Goal: Information Seeking & Learning: Check status

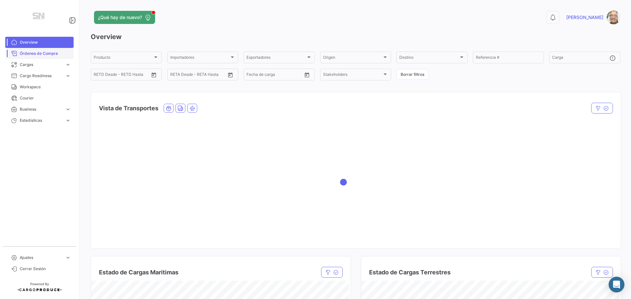
click at [38, 54] on span "Órdenes de Compra" at bounding box center [45, 54] width 51 height 6
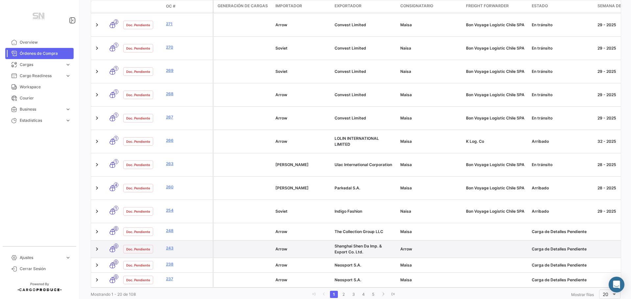
scroll to position [292, 0]
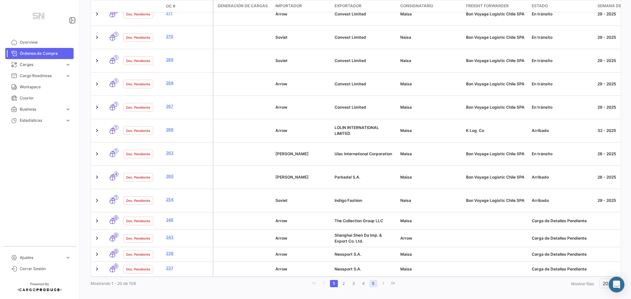
click at [373, 280] on link "5" at bounding box center [373, 283] width 8 height 7
click at [377, 280] on link "6" at bounding box center [376, 283] width 8 height 7
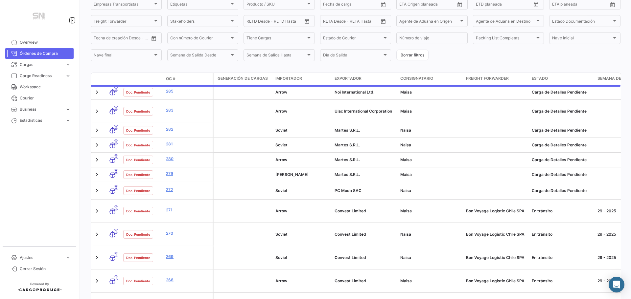
scroll to position [0, 0]
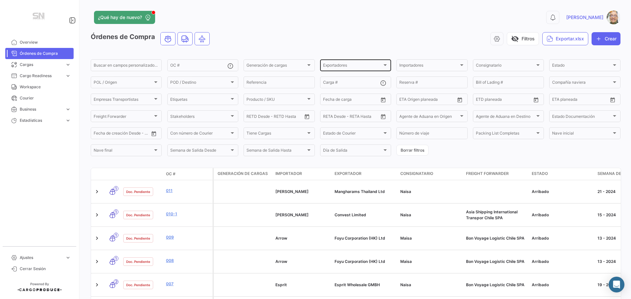
click at [383, 66] on div at bounding box center [384, 65] width 3 height 2
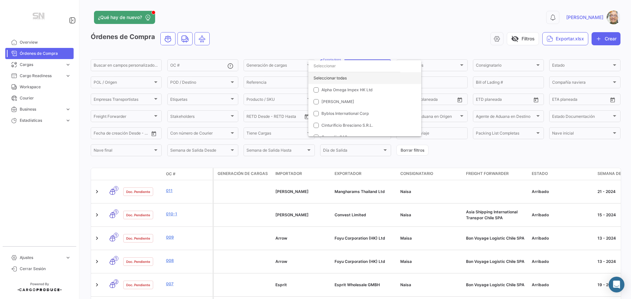
click at [340, 80] on div "Seleccionar todas" at bounding box center [364, 78] width 113 height 12
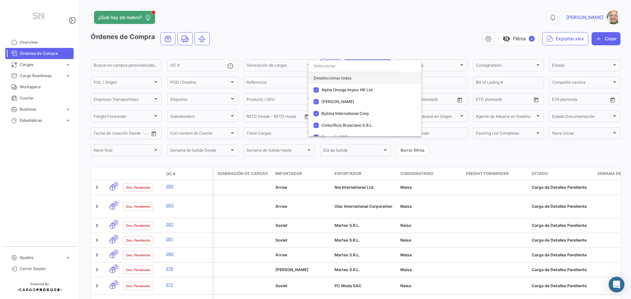
click at [340, 80] on div "Deseleccionar todas" at bounding box center [364, 78] width 113 height 12
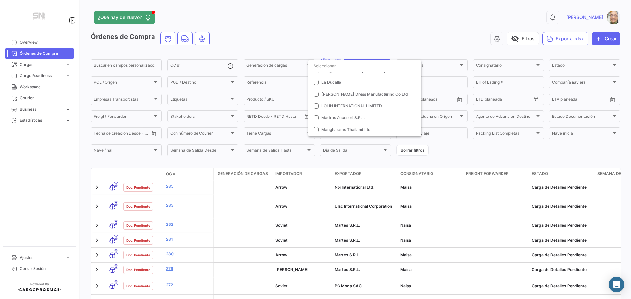
scroll to position [230, 0]
click at [314, 131] on mat-pseudo-checkbox at bounding box center [315, 131] width 5 height 5
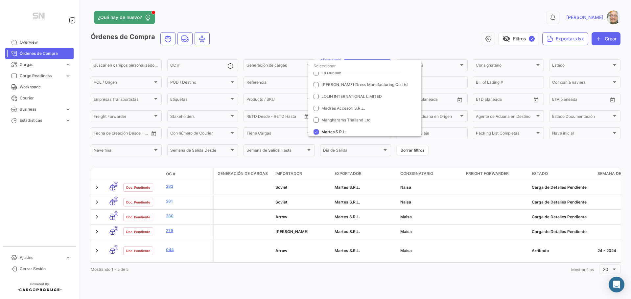
click at [441, 38] on div at bounding box center [315, 149] width 631 height 299
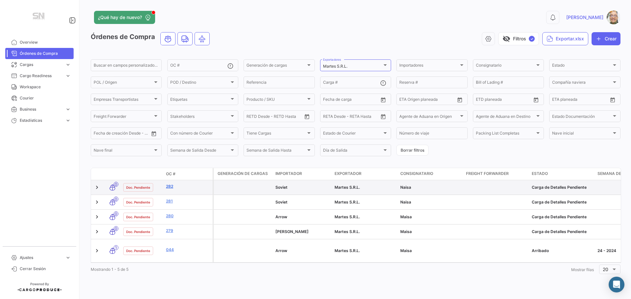
click at [166, 187] on link "282" at bounding box center [188, 187] width 44 height 6
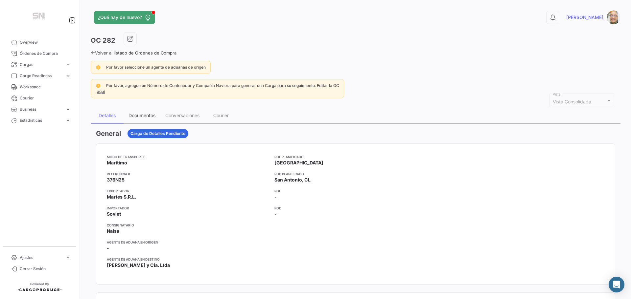
click at [138, 117] on div "Documentos" at bounding box center [141, 116] width 27 height 6
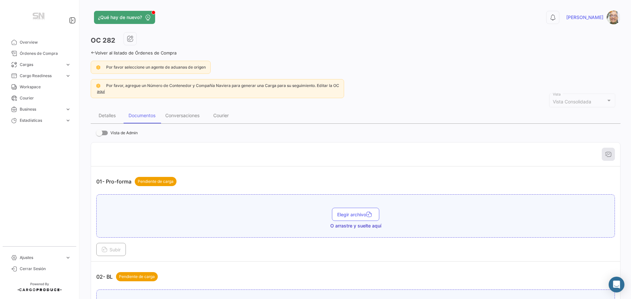
click at [92, 52] on icon at bounding box center [93, 53] width 4 height 4
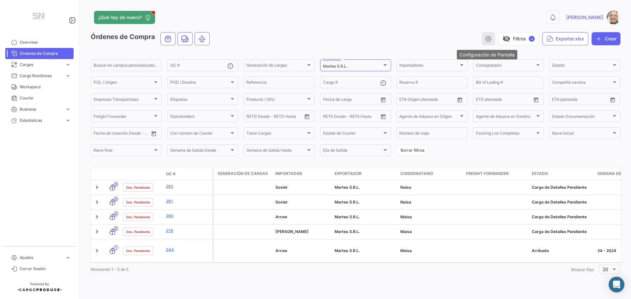
click at [486, 37] on icon "button" at bounding box center [488, 38] width 7 height 7
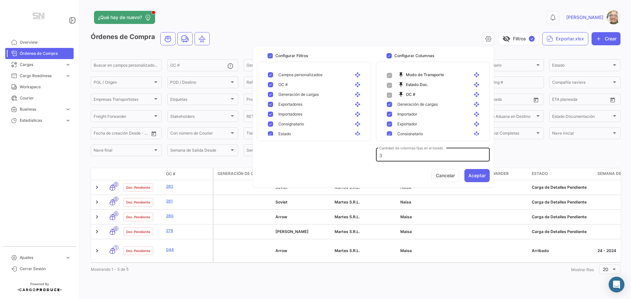
click at [387, 156] on input "3" at bounding box center [432, 156] width 107 height 6
click at [390, 104] on mat-pseudo-checkbox at bounding box center [389, 104] width 5 height 5
checkbox input "false"
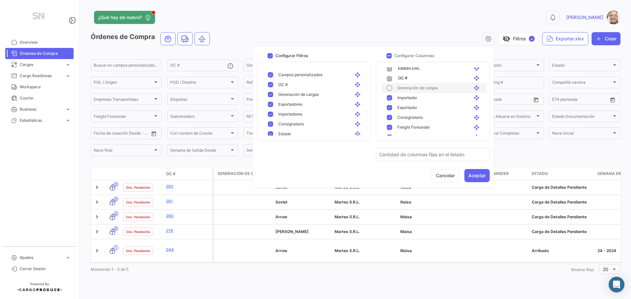
scroll to position [33, 0]
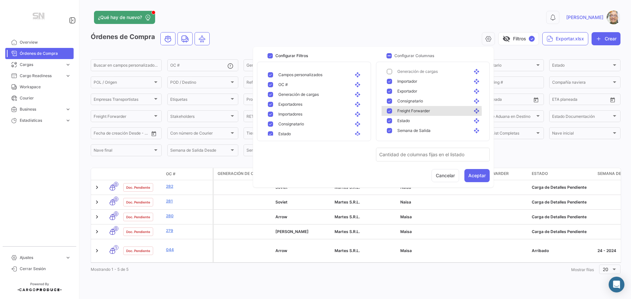
click at [393, 112] on div "Freight Forwarder open_with" at bounding box center [436, 111] width 89 height 6
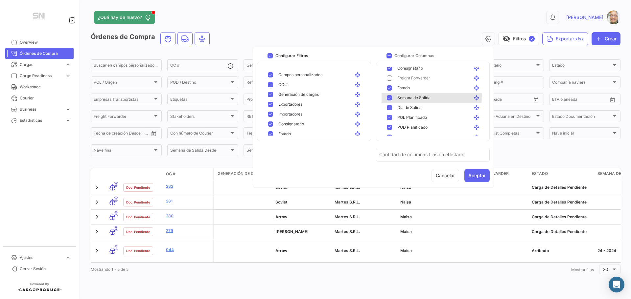
click at [385, 96] on div "Semana de Salida open_with" at bounding box center [433, 98] width 105 height 10
click at [389, 106] on mat-pseudo-checkbox at bounding box center [389, 107] width 5 height 5
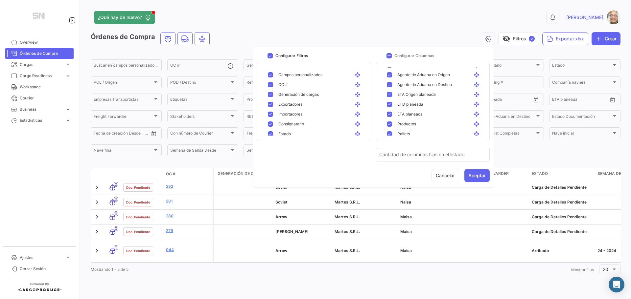
scroll to position [164, 0]
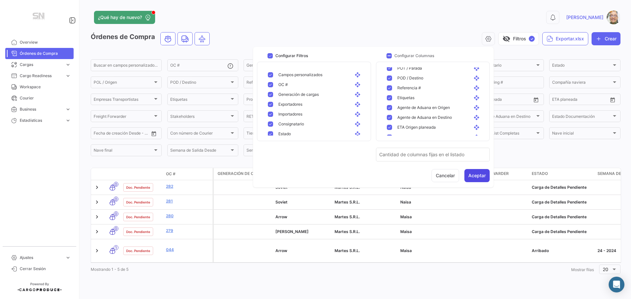
click at [477, 177] on button "Aceptar" at bounding box center [476, 175] width 25 height 13
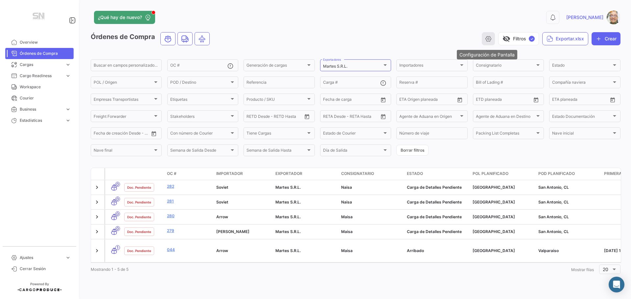
click at [483, 41] on button "button" at bounding box center [488, 38] width 13 height 13
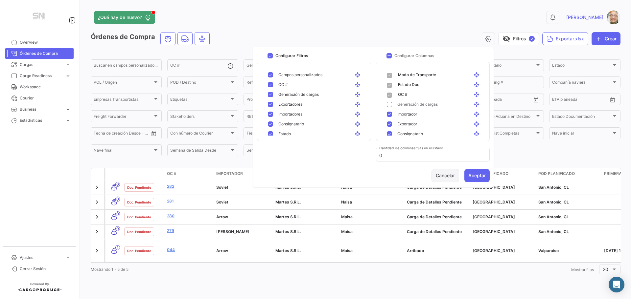
click at [454, 176] on button "Cancelar" at bounding box center [445, 175] width 28 height 13
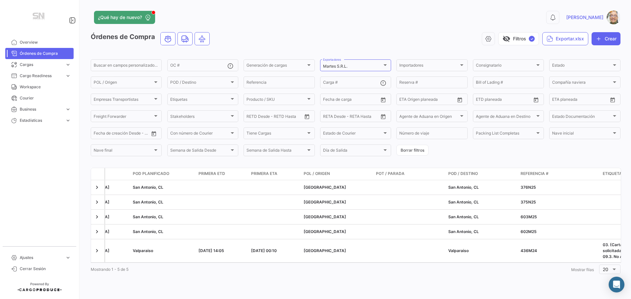
scroll to position [0, 466]
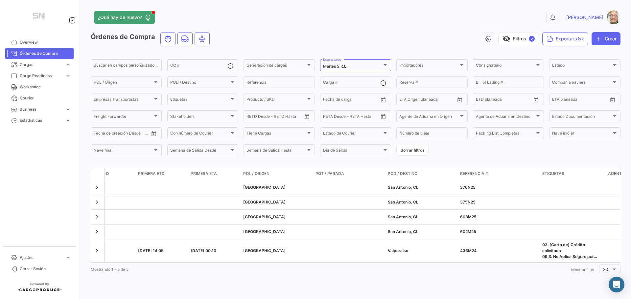
click at [474, 174] on span "Referencia #" at bounding box center [474, 174] width 28 height 6
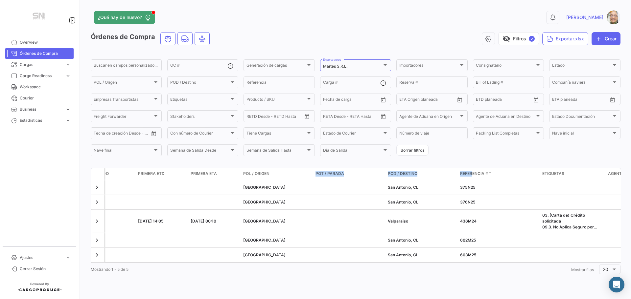
drag, startPoint x: 473, startPoint y: 172, endPoint x: 281, endPoint y: 177, distance: 191.9
click at [281, 177] on div "Modo de Transporte Estado Doc. OC # Importador Exportador Consignatario Estado …" at bounding box center [410, 174] width 1544 height 12
click at [482, 149] on form "Buscar en [PERSON_NAME] personalizados... OC # Generación [PERSON_NAME] Generac…" at bounding box center [356, 107] width 530 height 99
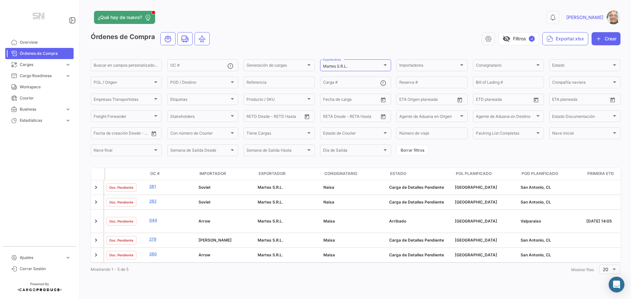
scroll to position [0, 17]
click at [523, 39] on button "visibility_off Filtros ✓" at bounding box center [518, 38] width 41 height 13
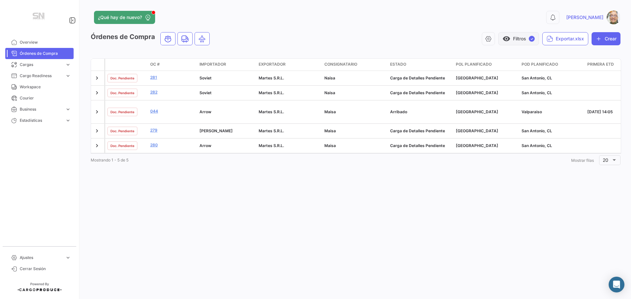
click at [531, 39] on span "✓" at bounding box center [532, 39] width 6 height 6
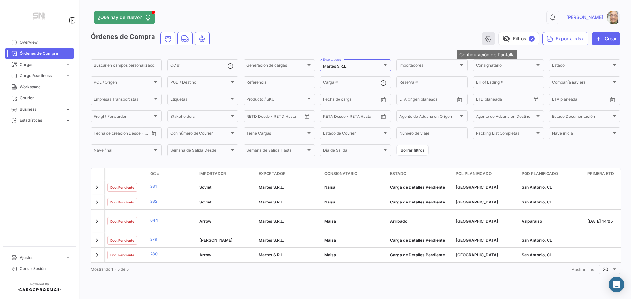
click at [489, 37] on icon "button" at bounding box center [488, 38] width 7 height 7
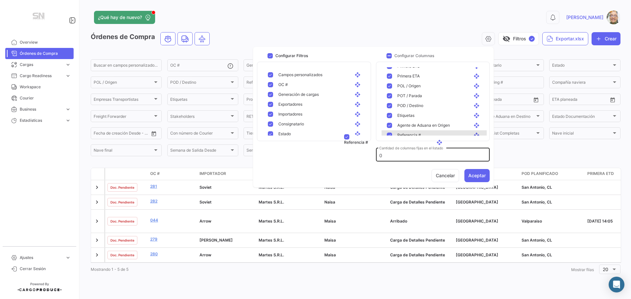
scroll to position [139, 0]
drag, startPoint x: 470, startPoint y: 120, endPoint x: 182, endPoint y: 173, distance: 292.8
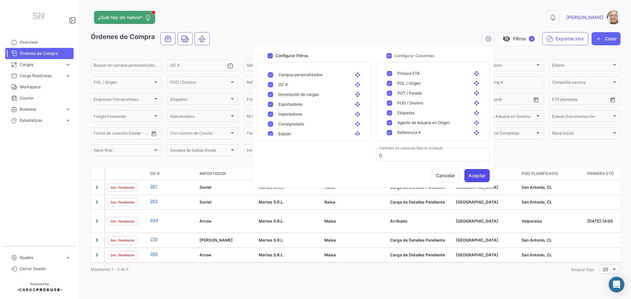
click at [477, 179] on button "Aceptar" at bounding box center [476, 175] width 25 height 13
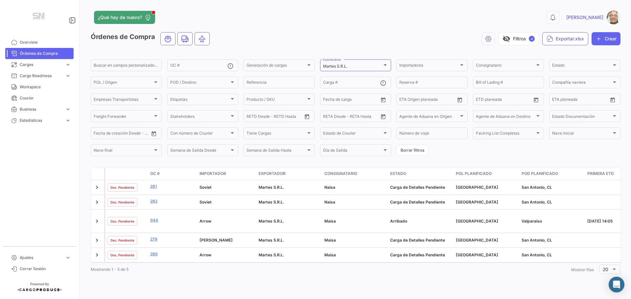
click at [548, 173] on span "POD Planificado" at bounding box center [539, 174] width 36 height 6
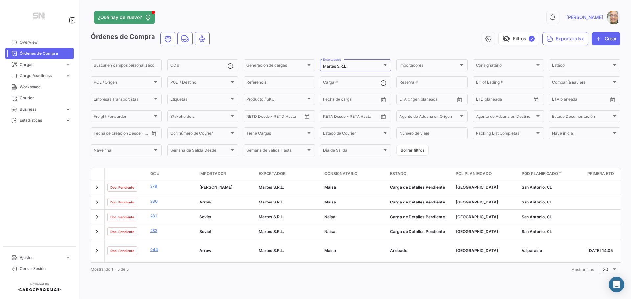
click at [560, 172] on span at bounding box center [560, 174] width 4 height 6
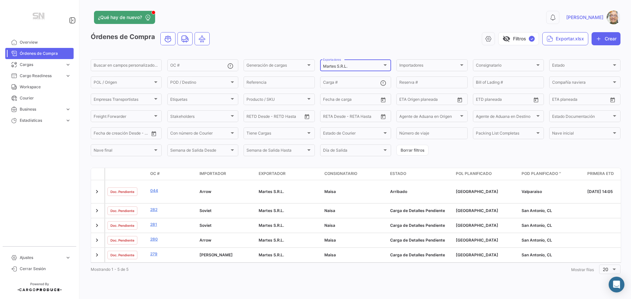
click at [383, 65] on div at bounding box center [385, 64] width 6 height 5
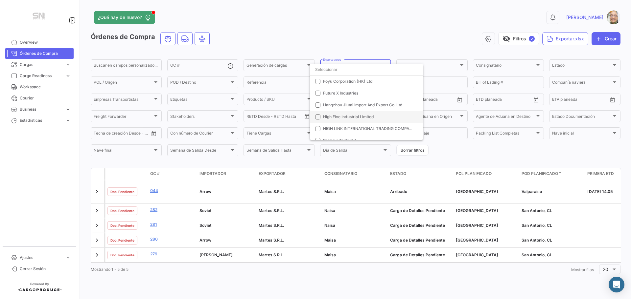
scroll to position [0, 0]
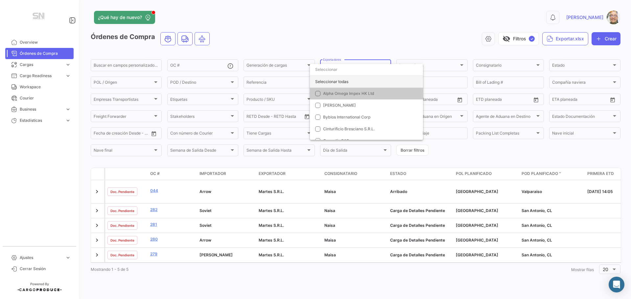
click at [339, 80] on div "Seleccionar todas" at bounding box center [366, 82] width 113 height 12
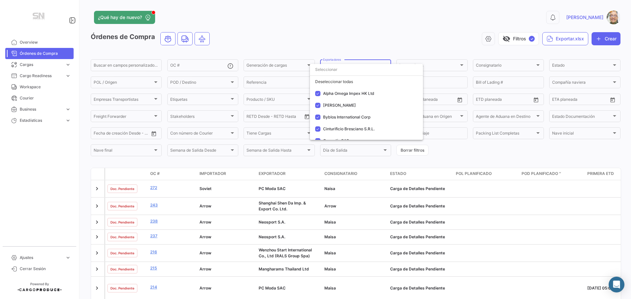
click at [467, 152] on div at bounding box center [315, 149] width 631 height 299
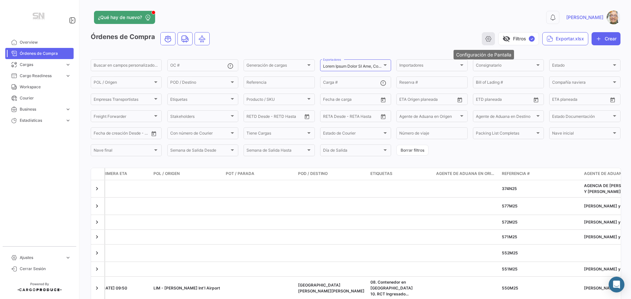
click at [485, 40] on icon "button" at bounding box center [488, 38] width 7 height 7
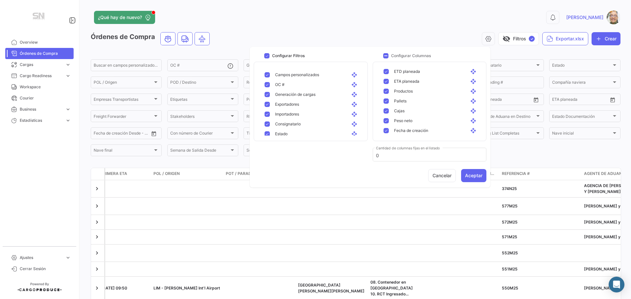
scroll to position [164, 0]
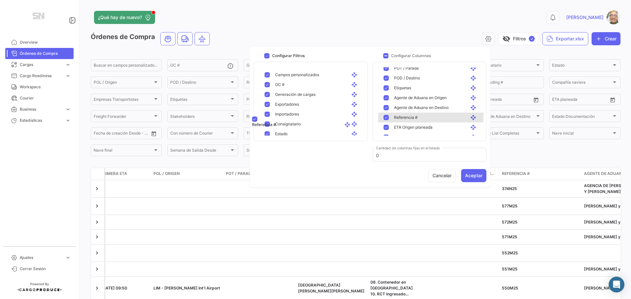
drag, startPoint x: 452, startPoint y: 107, endPoint x: 326, endPoint y: 119, distance: 126.8
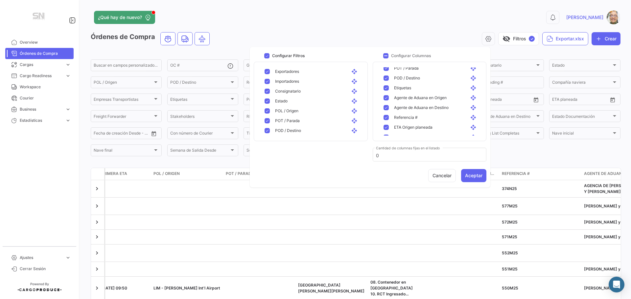
scroll to position [0, 0]
click at [385, 56] on span at bounding box center [385, 55] width 5 height 5
click at [385, 58] on input "Configurar Columnas" at bounding box center [385, 58] width 0 height 0
checkbox input "true"
click at [265, 57] on span at bounding box center [266, 55] width 5 height 5
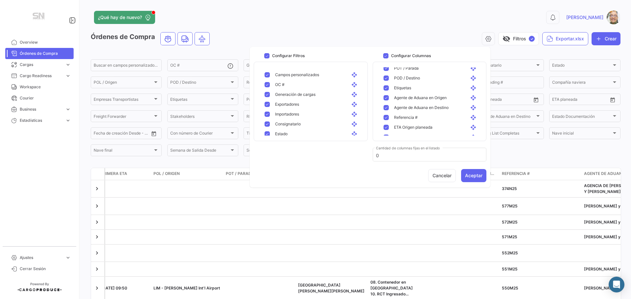
click at [266, 58] on input "Configurar Filtros" at bounding box center [266, 58] width 0 height 0
checkbox input "false"
drag, startPoint x: 395, startPoint y: 117, endPoint x: 282, endPoint y: 128, distance: 112.9
click at [384, 119] on mat-pseudo-checkbox at bounding box center [385, 117] width 5 height 5
checkbox input "false"
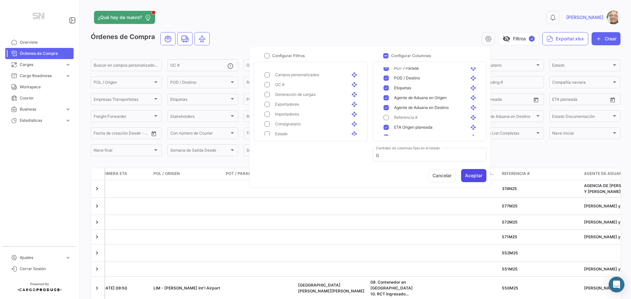
click at [467, 177] on button "Aceptar" at bounding box center [473, 175] width 25 height 13
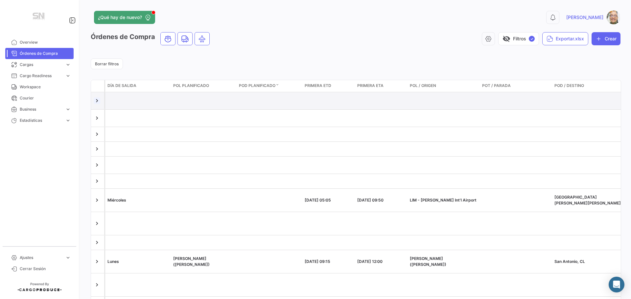
click at [99, 102] on link at bounding box center [97, 101] width 7 height 7
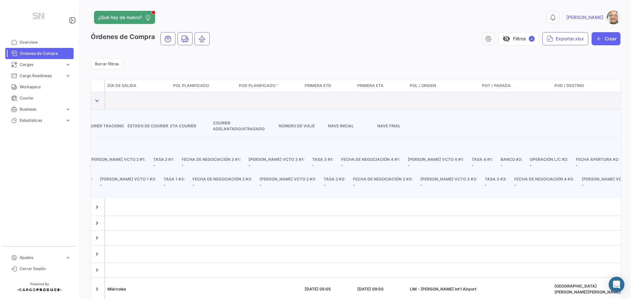
click at [99, 102] on link at bounding box center [97, 101] width 7 height 7
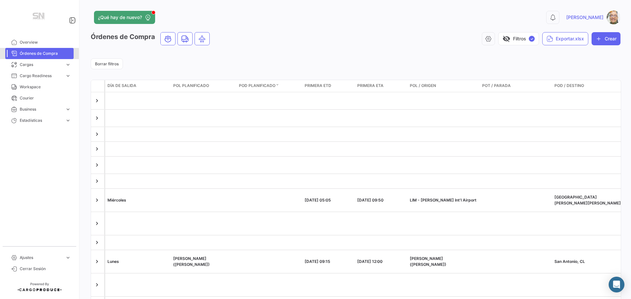
click at [32, 54] on span "Órdenes de Compra" at bounding box center [45, 54] width 51 height 6
click at [103, 67] on button "Borrar filtros" at bounding box center [107, 63] width 32 height 11
click at [518, 39] on button "visibility_off Filtros" at bounding box center [523, 38] width 32 height 13
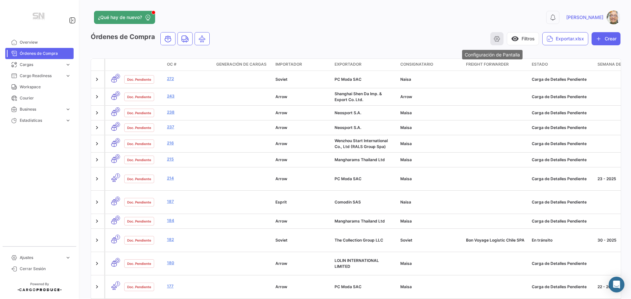
click at [493, 39] on icon "button" at bounding box center [496, 38] width 7 height 7
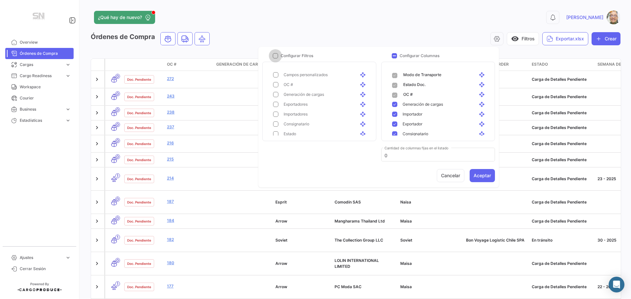
click at [274, 54] on span at bounding box center [275, 55] width 5 height 5
click at [275, 58] on input "Configurar Filtros" at bounding box center [275, 58] width 0 height 0
checkbox input "true"
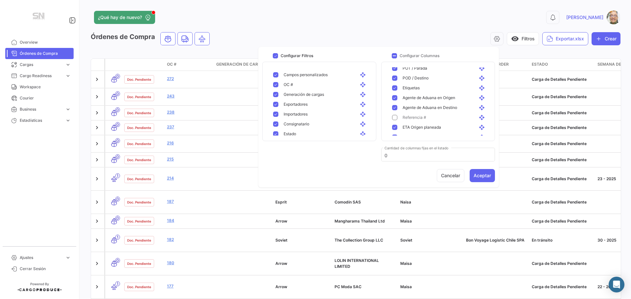
click at [395, 117] on mat-pseudo-checkbox at bounding box center [394, 117] width 5 height 5
checkbox input "true"
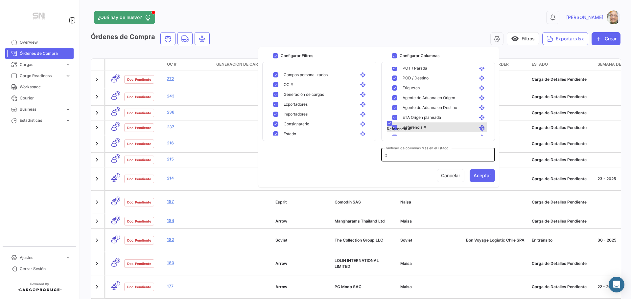
scroll to position [166, 0]
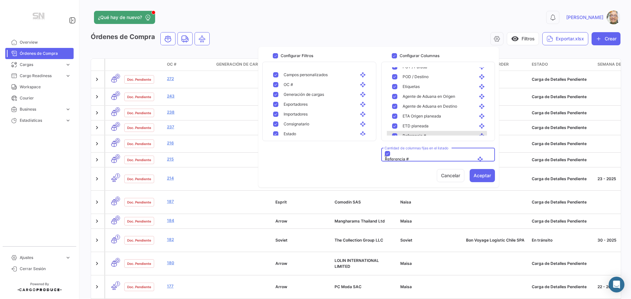
drag, startPoint x: 414, startPoint y: 118, endPoint x: 412, endPoint y: 155, distance: 37.2
click at [418, 15] on div "0 [PERSON_NAME]" at bounding box center [501, 18] width 238 height 14
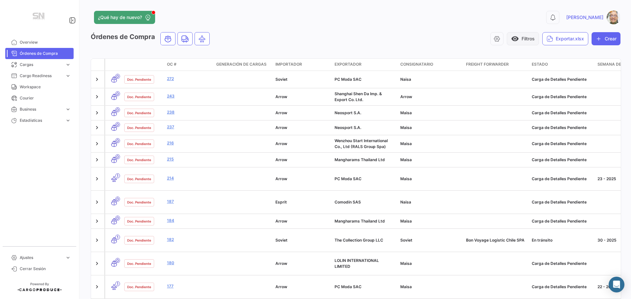
click at [507, 39] on button "visibility Filtros" at bounding box center [523, 38] width 32 height 13
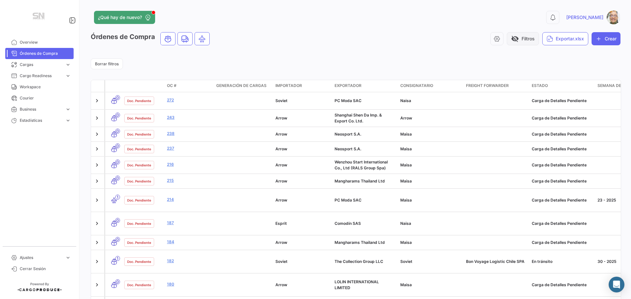
click at [511, 40] on span "visibility_off" at bounding box center [515, 39] width 8 height 8
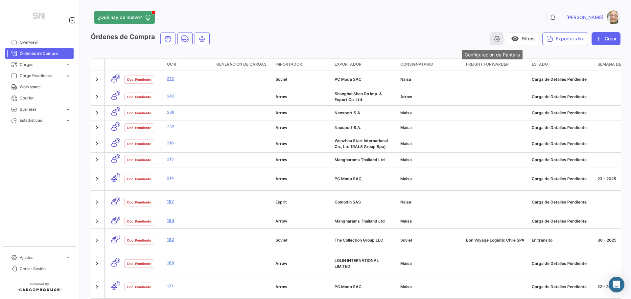
click at [495, 40] on icon "button" at bounding box center [496, 38] width 7 height 7
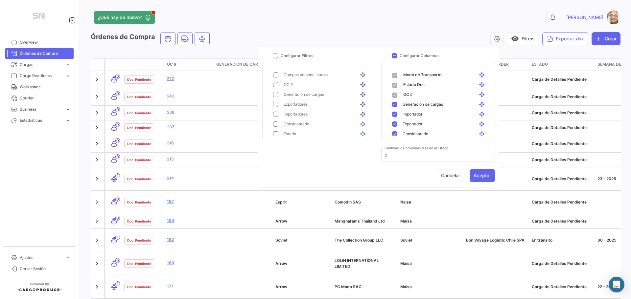
click at [273, 57] on span at bounding box center [275, 55] width 5 height 5
click at [275, 58] on input "Configurar Filtros" at bounding box center [275, 58] width 0 height 0
checkbox input "true"
click at [471, 176] on button "Aceptar" at bounding box center [481, 175] width 25 height 13
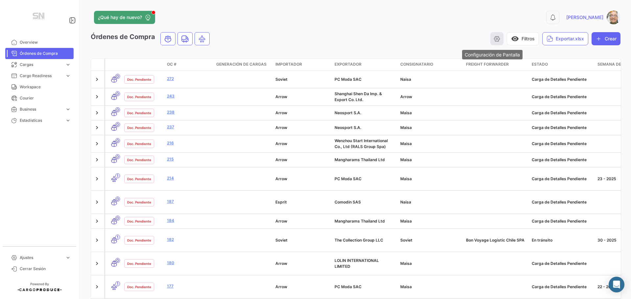
click at [496, 37] on button "button" at bounding box center [496, 38] width 13 height 13
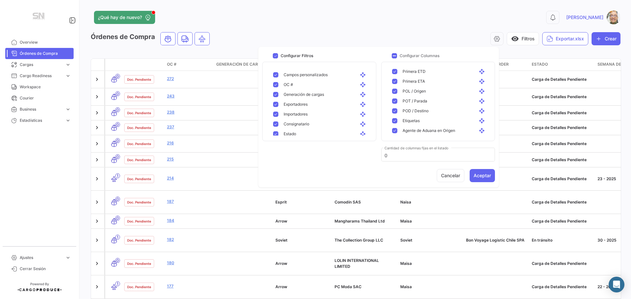
scroll to position [164, 0]
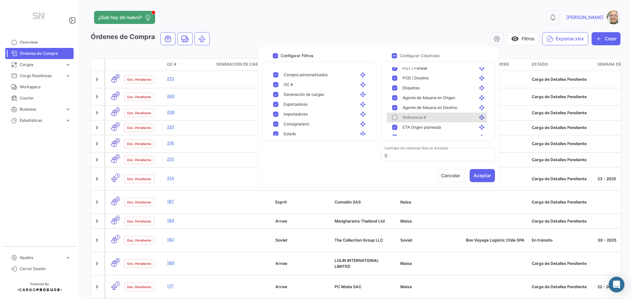
click at [394, 119] on mat-pseudo-checkbox at bounding box center [394, 117] width 5 height 5
checkbox input "true"
click at [275, 54] on span at bounding box center [275, 55] width 5 height 5
click at [275, 58] on input "Configurar Filtros" at bounding box center [275, 58] width 0 height 0
checkbox input "false"
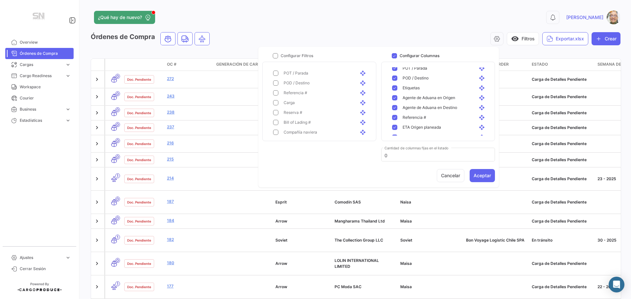
scroll to position [66, 0]
click at [277, 108] on mat-pseudo-checkbox at bounding box center [275, 107] width 5 height 5
click at [486, 179] on button "Aceptar" at bounding box center [481, 175] width 25 height 13
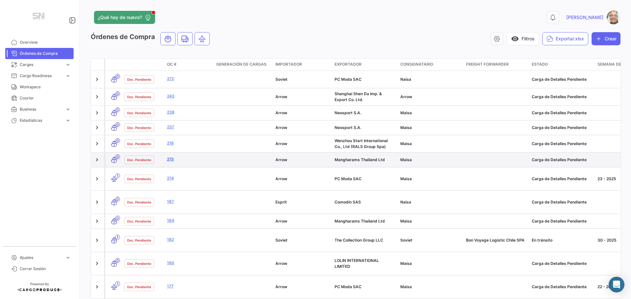
drag, startPoint x: 374, startPoint y: 160, endPoint x: 201, endPoint y: 161, distance: 172.2
click at [500, 164] on datatable-body-cell at bounding box center [496, 160] width 66 height 14
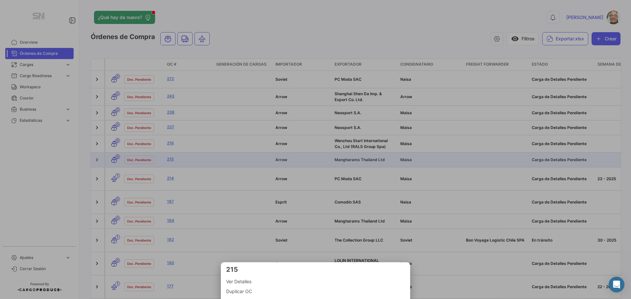
click at [246, 29] on div at bounding box center [315, 149] width 631 height 299
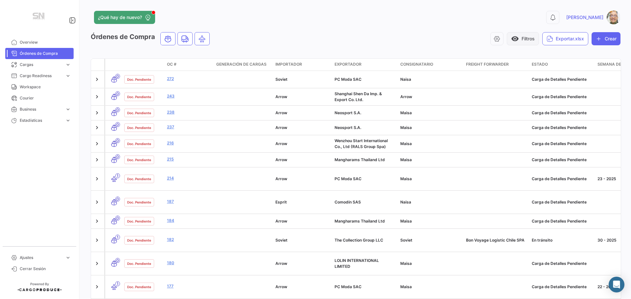
click at [528, 44] on button "visibility Filtros" at bounding box center [523, 38] width 32 height 13
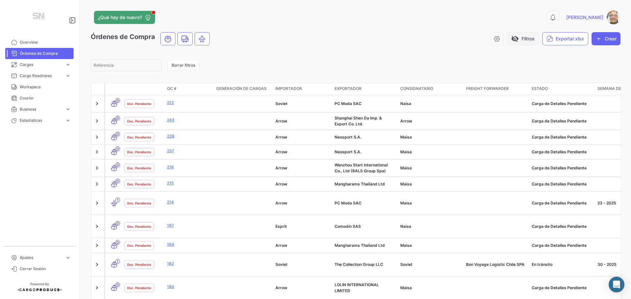
click at [528, 44] on button "visibility_off Filtros" at bounding box center [523, 38] width 32 height 13
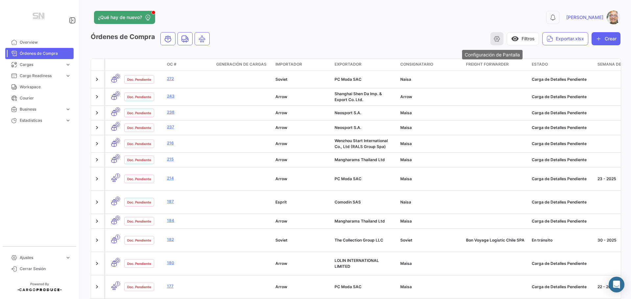
click at [495, 41] on icon "button" at bounding box center [496, 38] width 7 height 7
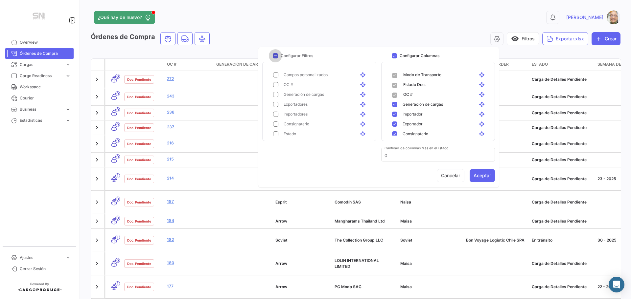
click at [277, 58] on span at bounding box center [275, 55] width 5 height 5
click at [275, 58] on input "Configurar Filtros" at bounding box center [275, 58] width 0 height 0
checkbox input "true"
click at [393, 77] on span at bounding box center [394, 75] width 5 height 5
click at [395, 73] on span at bounding box center [394, 75] width 5 height 5
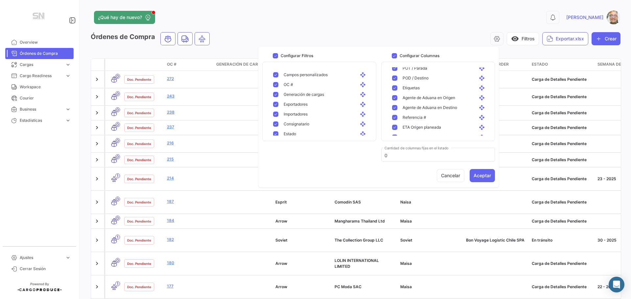
scroll to position [197, 0]
click at [479, 82] on mat-icon "open_with" at bounding box center [483, 85] width 8 height 6
click at [479, 83] on mat-icon "open_with" at bounding box center [483, 85] width 8 height 6
checkbox input "true"
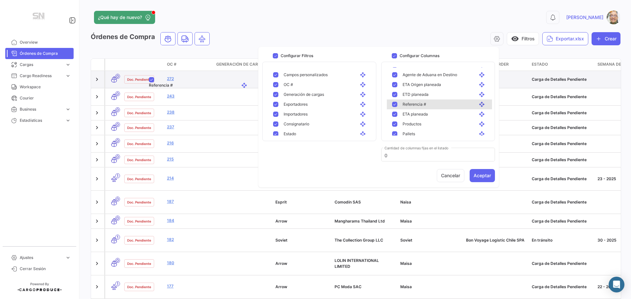
drag, startPoint x: 477, startPoint y: 83, endPoint x: 239, endPoint y: 79, distance: 237.9
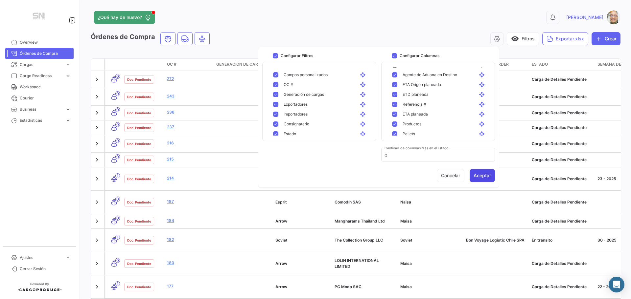
click at [492, 177] on button "Aceptar" at bounding box center [481, 175] width 25 height 13
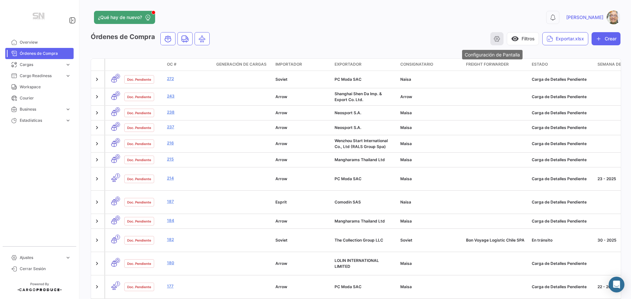
click at [495, 41] on icon "button" at bounding box center [496, 38] width 7 height 7
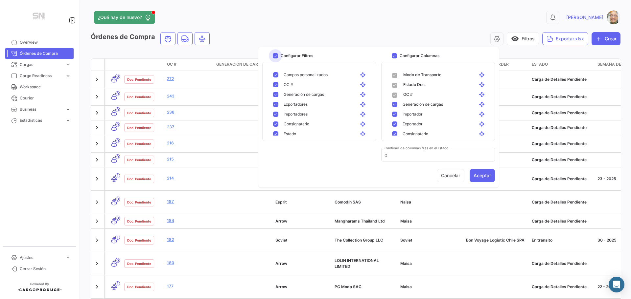
click at [276, 56] on span at bounding box center [275, 55] width 5 height 5
click at [275, 58] on input "Configurar Filtros" at bounding box center [275, 58] width 0 height 0
checkbox input "false"
click at [396, 55] on span at bounding box center [394, 55] width 5 height 5
click at [394, 58] on input "Configurar Columnas" at bounding box center [394, 58] width 0 height 0
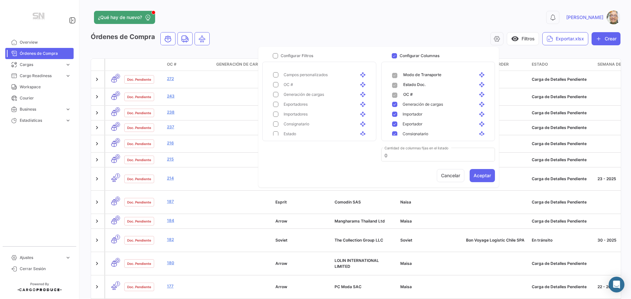
checkbox input "false"
drag, startPoint x: 360, startPoint y: 54, endPoint x: 343, endPoint y: 34, distance: 26.3
click at [343, 34] on body "Overview Órdenes de Compra Cargas expand_more Cargas Aéreas Cargas Marítimas Ca…" at bounding box center [315, 149] width 631 height 299
click at [446, 172] on button "Cancelar" at bounding box center [451, 175] width 28 height 13
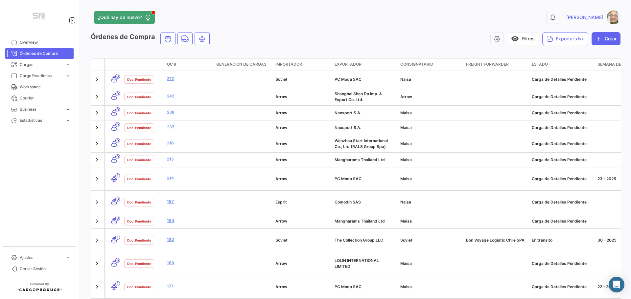
click at [372, 35] on div "visibility Filtros Exportar.xlsx Crear" at bounding box center [417, 38] width 405 height 13
click at [493, 37] on icon "button" at bounding box center [496, 38] width 7 height 7
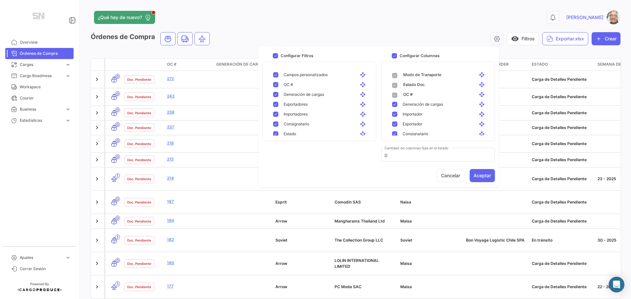
click at [393, 54] on span at bounding box center [394, 55] width 5 height 5
click at [394, 58] on input "Configurar Columnas" at bounding box center [394, 58] width 0 height 0
checkbox input "false"
click at [398, 123] on div "Productos open_with" at bounding box center [441, 124] width 89 height 6
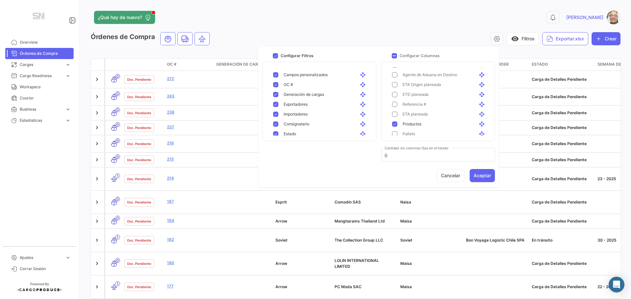
click at [392, 113] on mat-pseudo-checkbox at bounding box center [394, 114] width 5 height 5
click at [395, 105] on mat-pseudo-checkbox at bounding box center [394, 104] width 5 height 5
click at [394, 81] on mat-pseudo-checkbox at bounding box center [394, 81] width 5 height 5
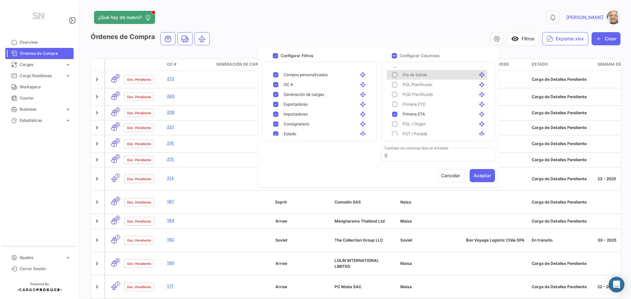
click at [393, 73] on mat-pseudo-checkbox at bounding box center [394, 74] width 5 height 5
click at [486, 178] on button "Aceptar" at bounding box center [481, 175] width 25 height 13
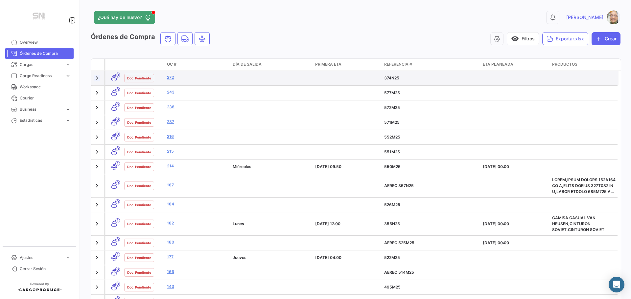
click at [96, 78] on link at bounding box center [97, 78] width 7 height 7
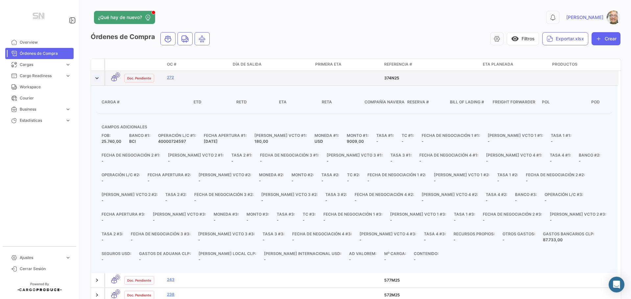
click at [96, 78] on link at bounding box center [97, 78] width 7 height 7
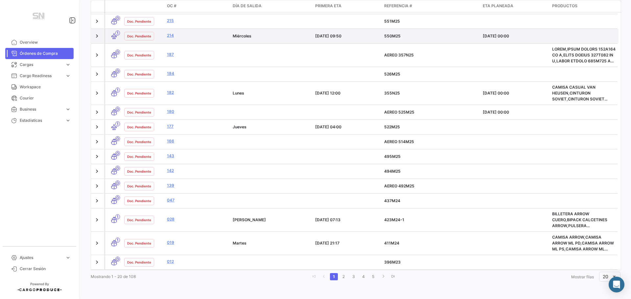
scroll to position [0, 0]
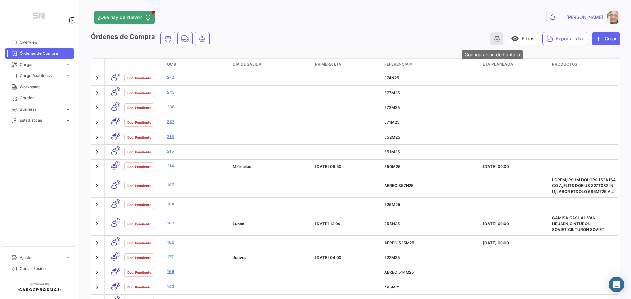
click at [493, 35] on button "button" at bounding box center [496, 38] width 13 height 13
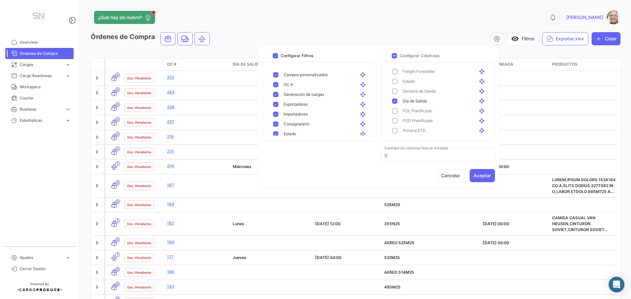
scroll to position [66, 0]
click at [396, 107] on mat-pseudo-checkbox at bounding box center [394, 107] width 5 height 5
click at [485, 175] on button "Aceptar" at bounding box center [481, 175] width 25 height 13
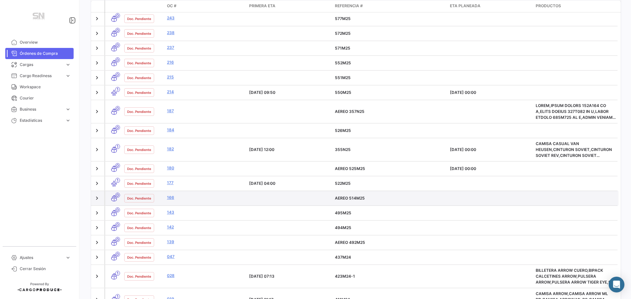
scroll to position [0, 0]
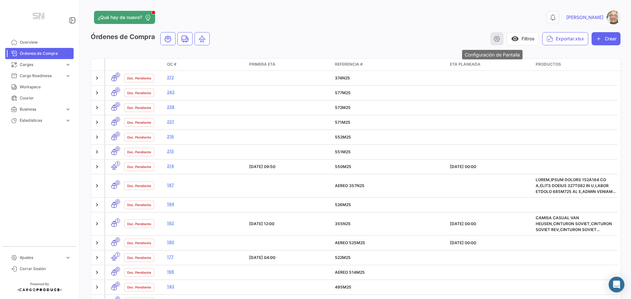
click at [493, 41] on icon "button" at bounding box center [496, 38] width 7 height 7
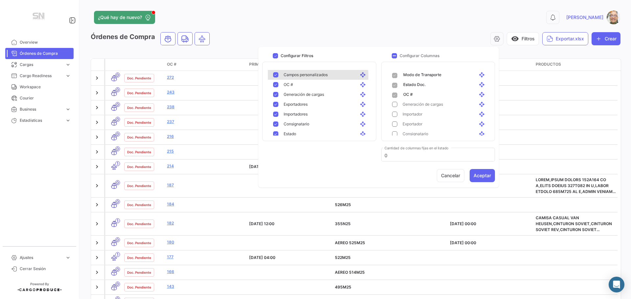
click at [276, 76] on mat-pseudo-checkbox at bounding box center [275, 74] width 5 height 5
checkbox input "true"
click at [394, 126] on mat-pseudo-checkbox at bounding box center [394, 124] width 5 height 5
click at [482, 175] on button "Aceptar" at bounding box center [481, 175] width 25 height 13
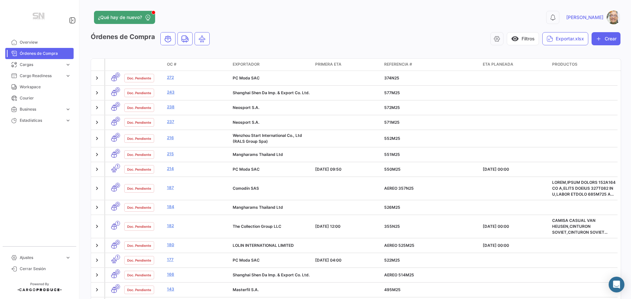
click at [252, 64] on span "Exportador" at bounding box center [246, 64] width 27 height 6
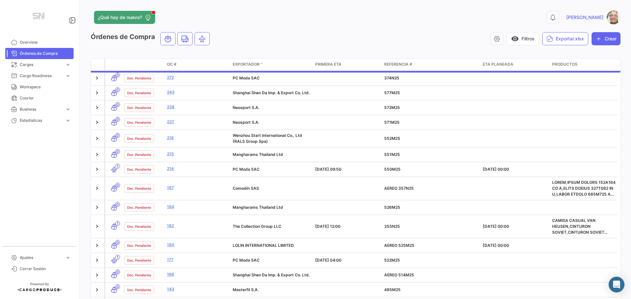
click at [262, 64] on span at bounding box center [262, 64] width 4 height 6
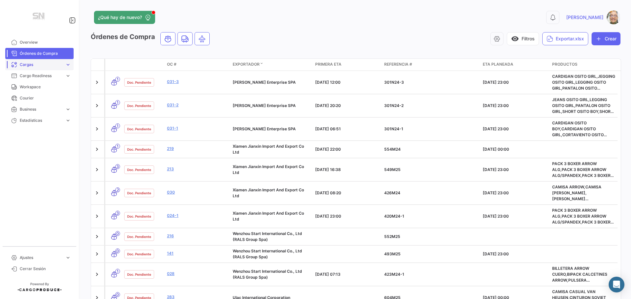
click at [24, 66] on span "Cargas" at bounding box center [41, 65] width 43 height 6
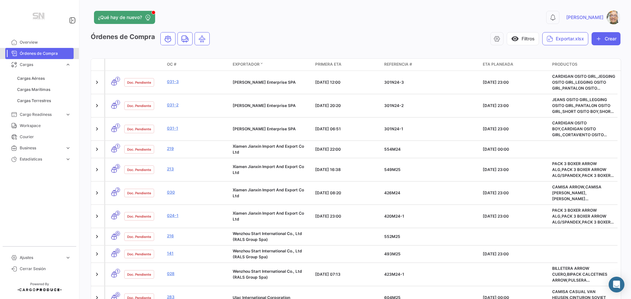
click at [34, 55] on span "Órdenes de Compra" at bounding box center [45, 54] width 51 height 6
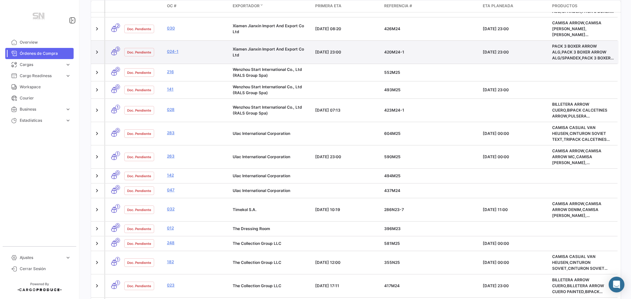
scroll to position [212, 0]
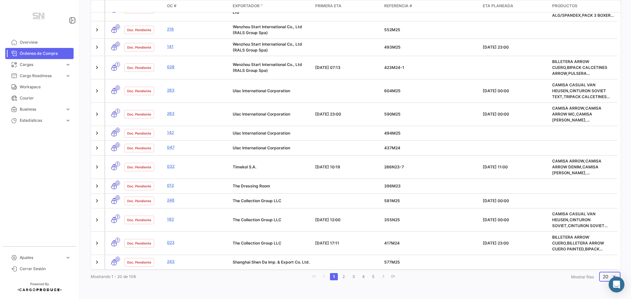
click at [612, 276] on div at bounding box center [613, 277] width 3 height 2
click at [604, 274] on span "100" at bounding box center [608, 273] width 19 height 14
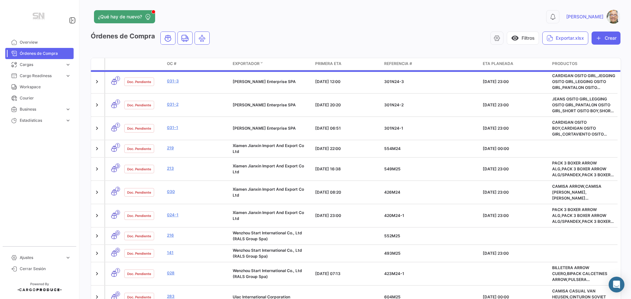
scroll to position [0, 0]
click at [518, 40] on button "visibility Filtros" at bounding box center [523, 38] width 32 height 13
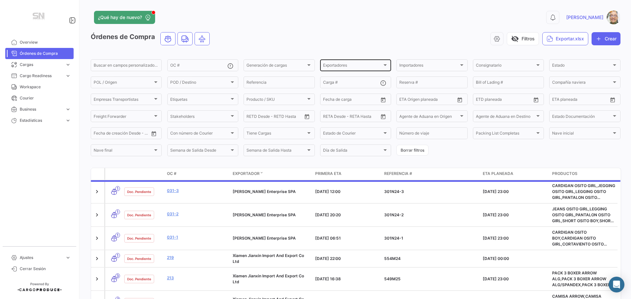
click at [370, 66] on div "Exportadores" at bounding box center [352, 66] width 59 height 5
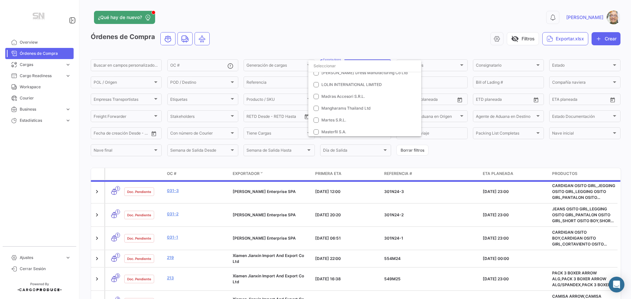
scroll to position [263, 0]
click at [316, 105] on mat-pseudo-checkbox at bounding box center [315, 105] width 5 height 5
click at [396, 33] on div at bounding box center [315, 149] width 631 height 299
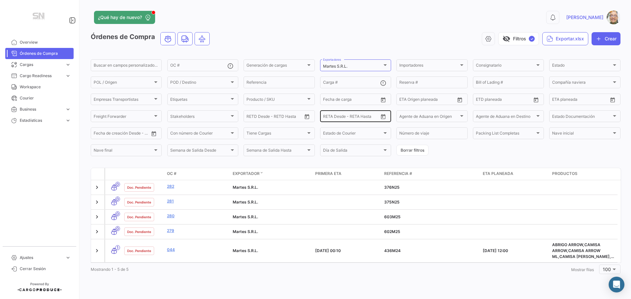
scroll to position [0, 0]
click at [385, 65] on div at bounding box center [384, 65] width 3 height 2
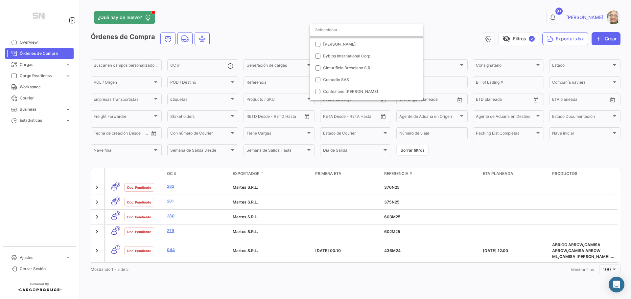
scroll to position [33, 0]
click at [319, 44] on mat-pseudo-checkbox at bounding box center [317, 44] width 5 height 5
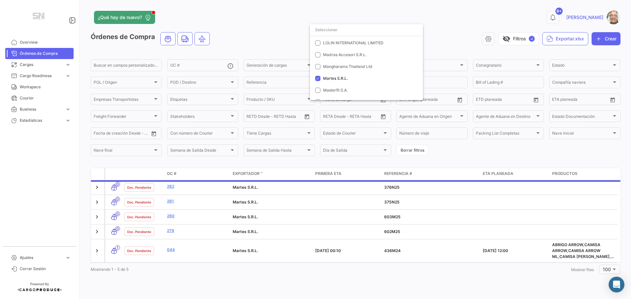
scroll to position [263, 0]
click at [318, 71] on mat-pseudo-checkbox at bounding box center [317, 69] width 5 height 5
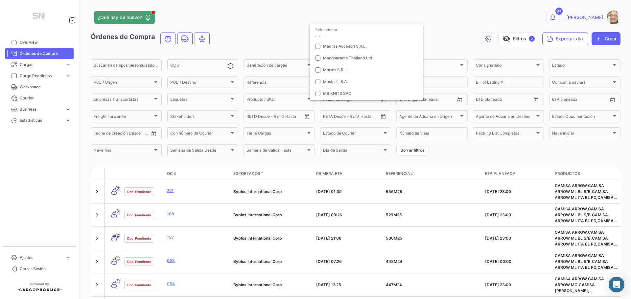
click at [464, 19] on div at bounding box center [315, 149] width 631 height 299
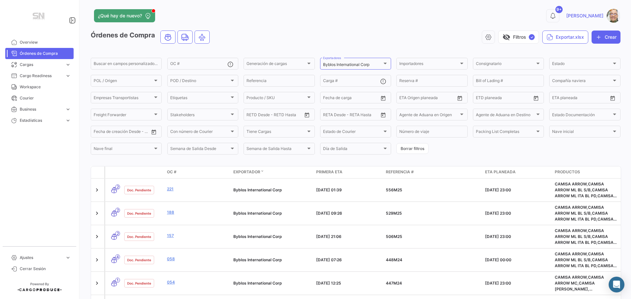
scroll to position [0, 0]
